Goal: Check status: Check status

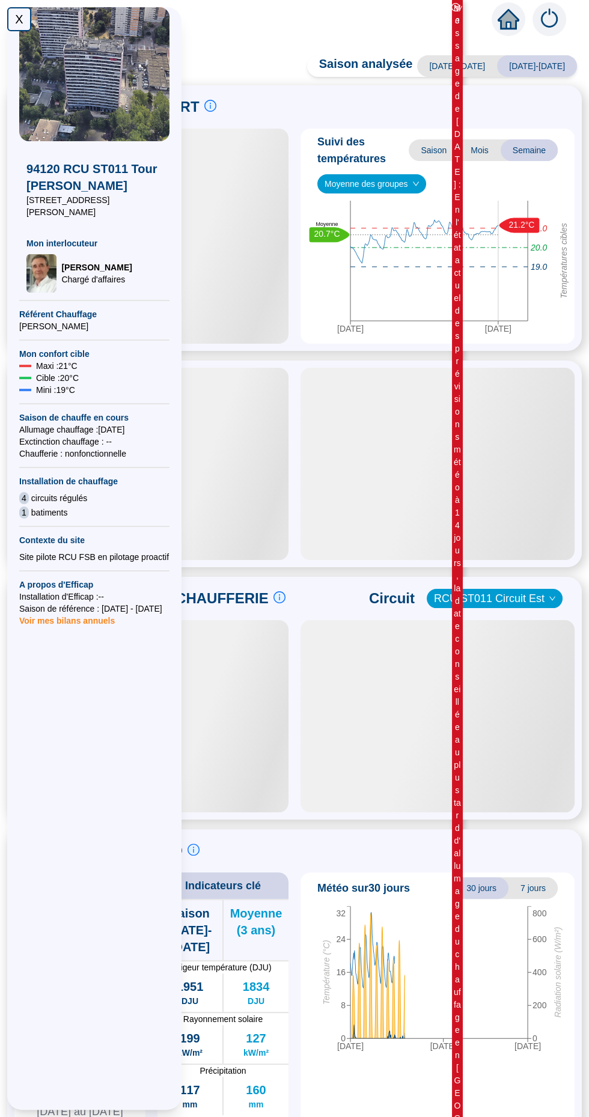
click at [19, 19] on div "X" at bounding box center [19, 19] width 24 height 24
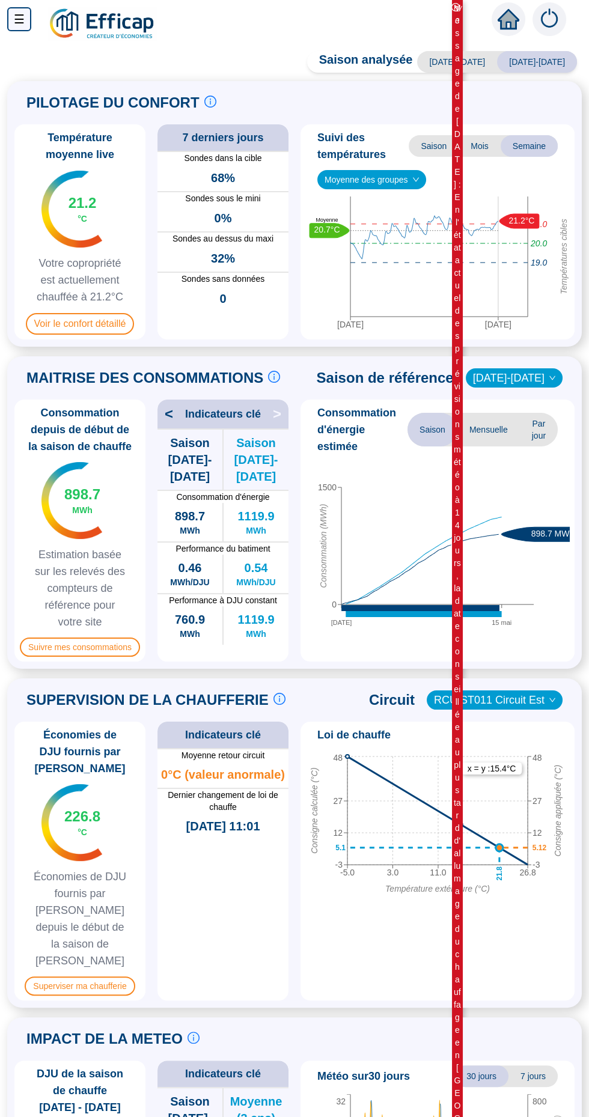
click at [76, 219] on div "21.2 °C" at bounding box center [83, 208] width 28 height 31
click at [73, 216] on div "21.2 °C" at bounding box center [83, 208] width 28 height 31
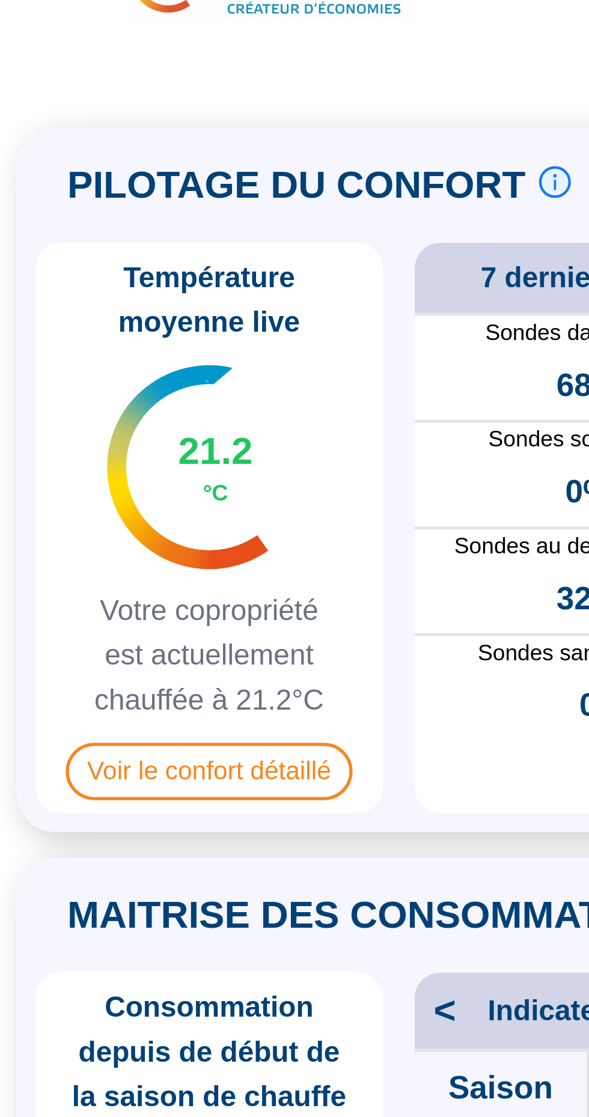
scroll to position [1, 0]
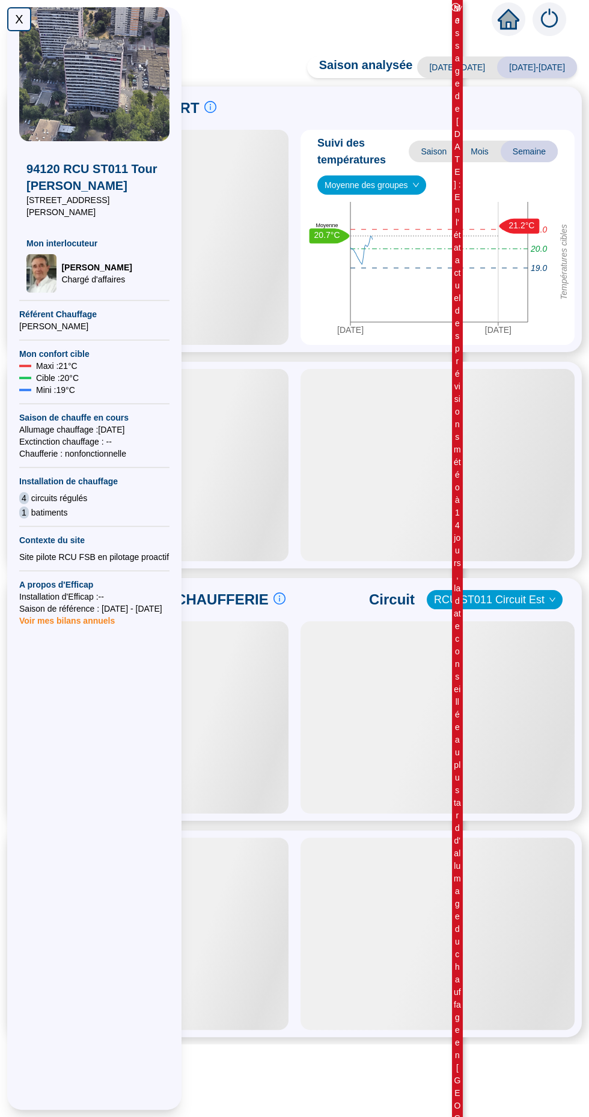
click at [19, 19] on div "X" at bounding box center [19, 19] width 24 height 24
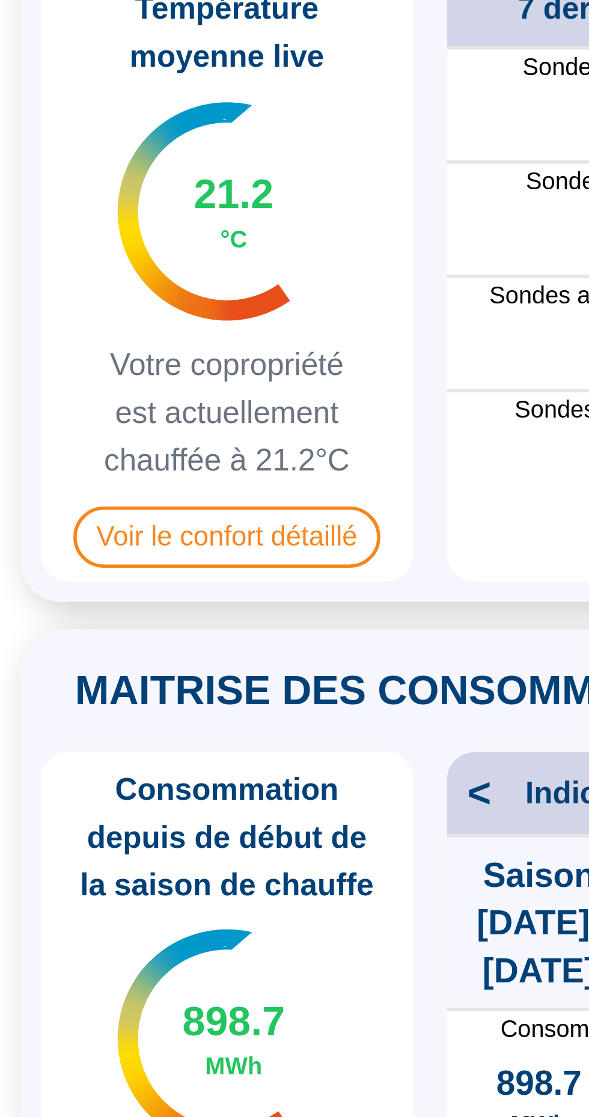
scroll to position [1, 0]
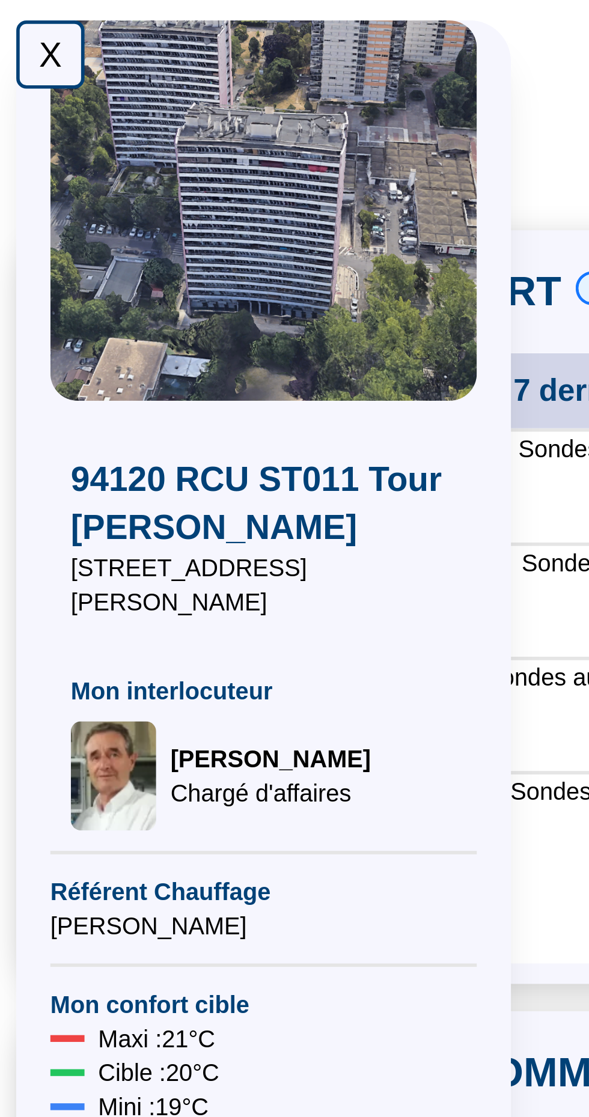
click at [16, 17] on div "X" at bounding box center [19, 19] width 24 height 24
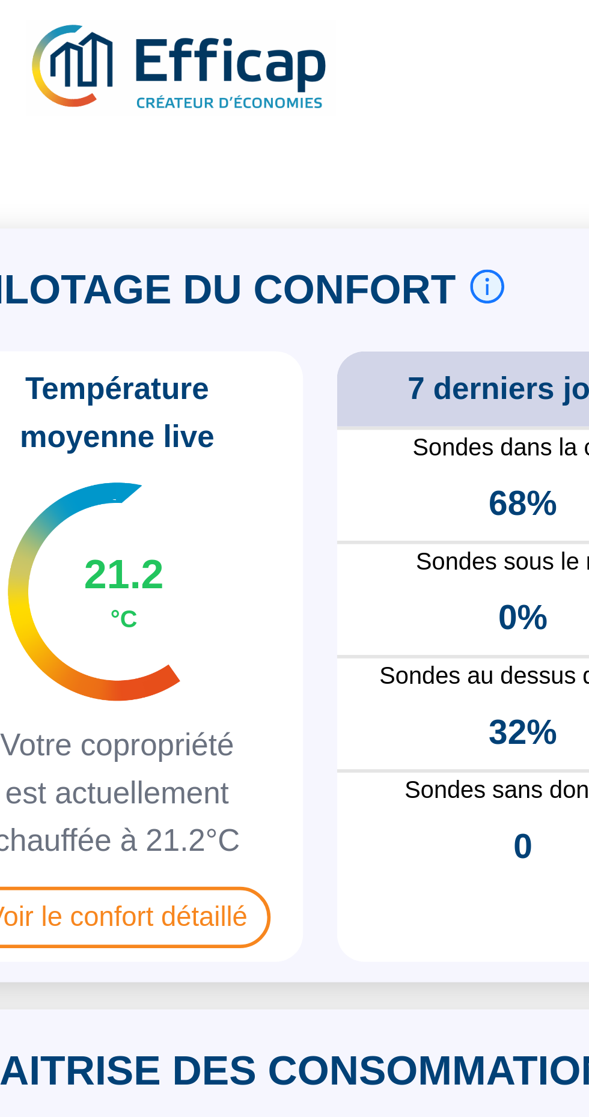
scroll to position [1, 0]
